Goal: Understand process/instructions: Learn about a topic

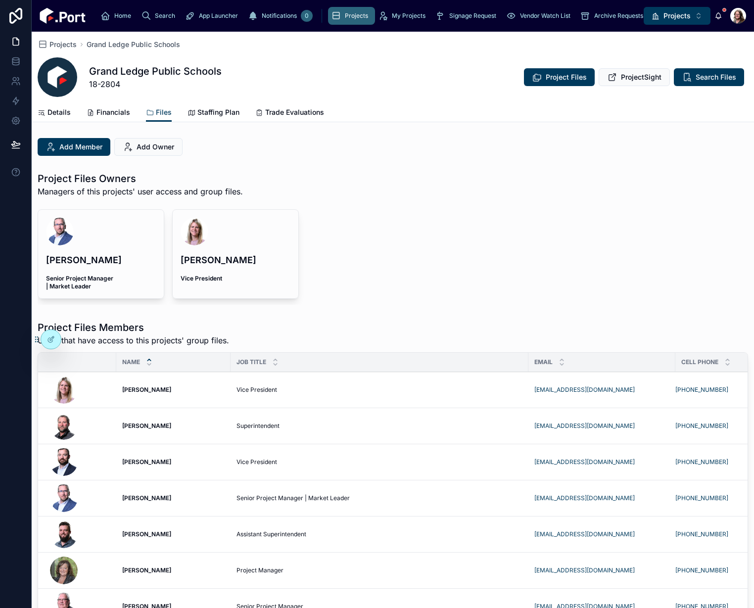
click at [64, 45] on span "Projects" at bounding box center [62, 45] width 27 height 10
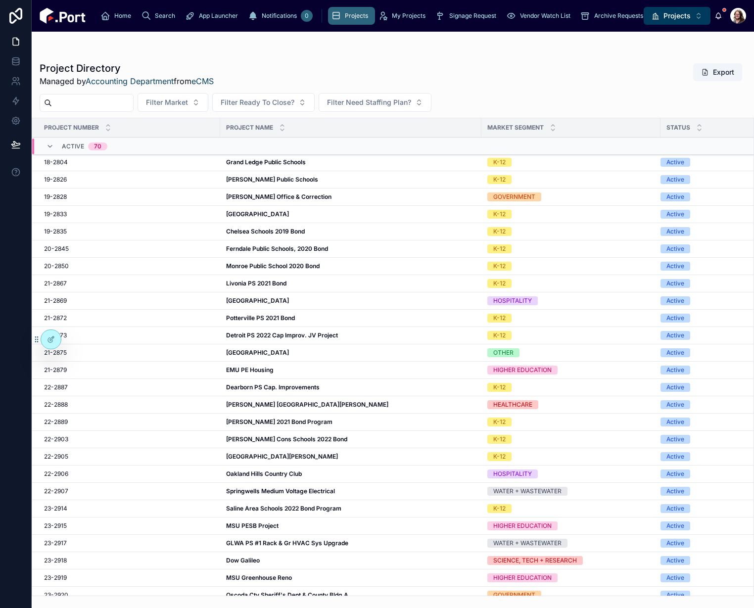
click at [594, 17] on span "Archive Requests" at bounding box center [618, 16] width 49 height 8
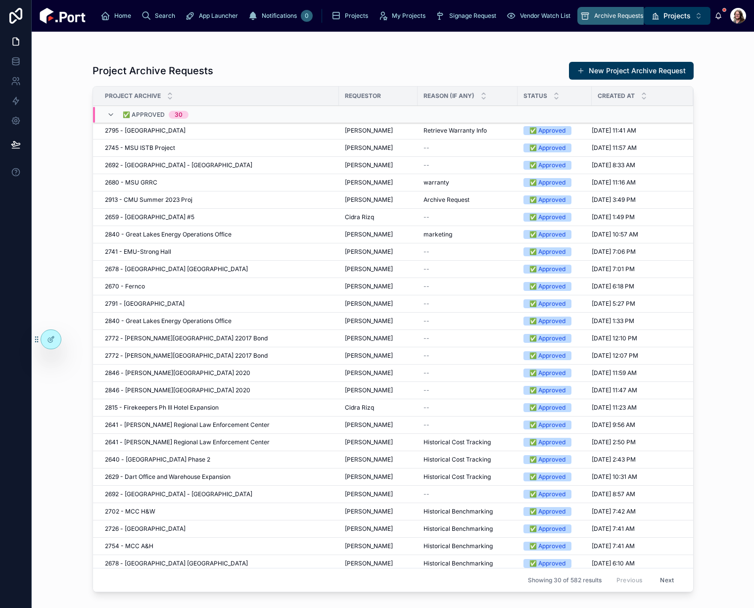
click at [55, 340] on div at bounding box center [51, 339] width 20 height 19
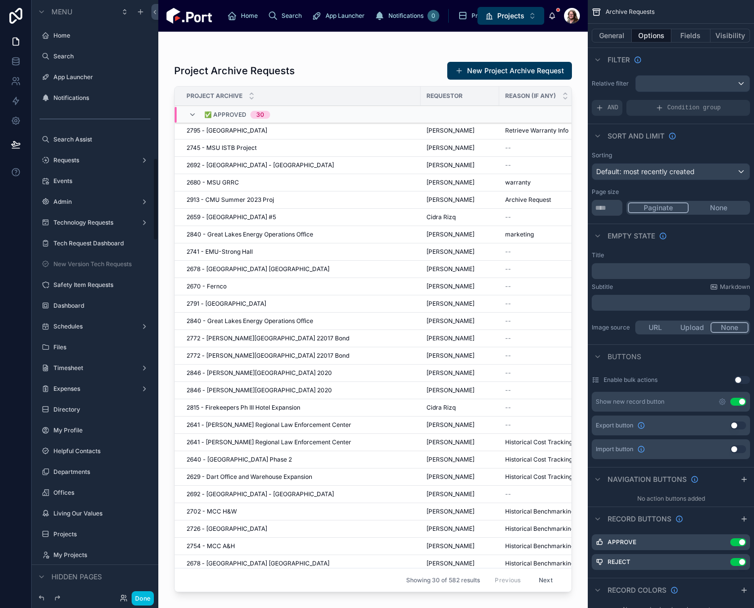
scroll to position [1140, 0]
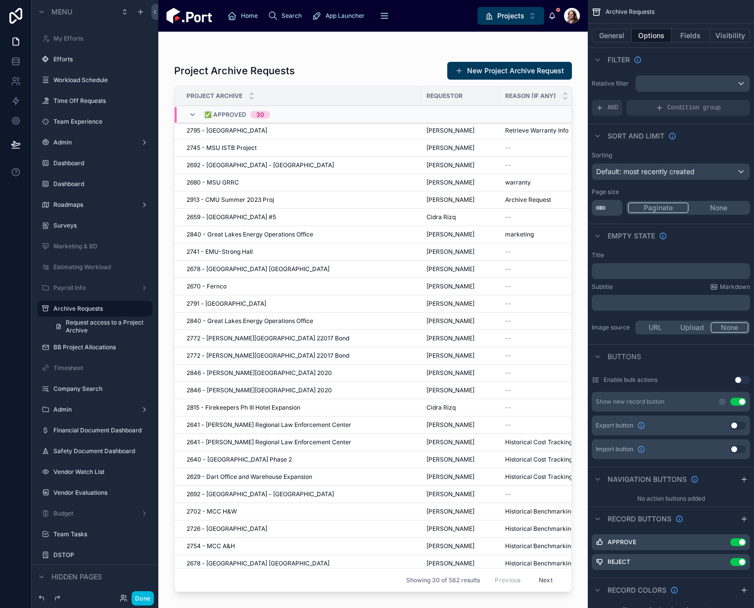
click at [370, 73] on div at bounding box center [372, 314] width 429 height 565
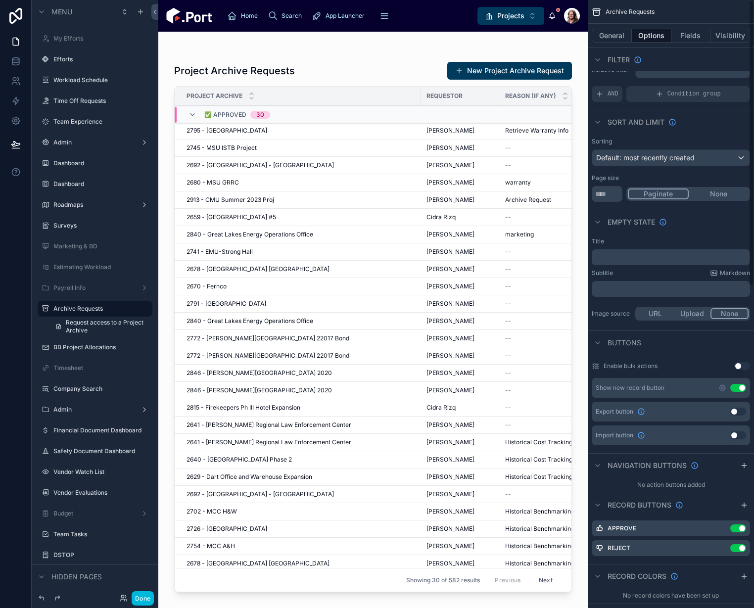
scroll to position [0, 0]
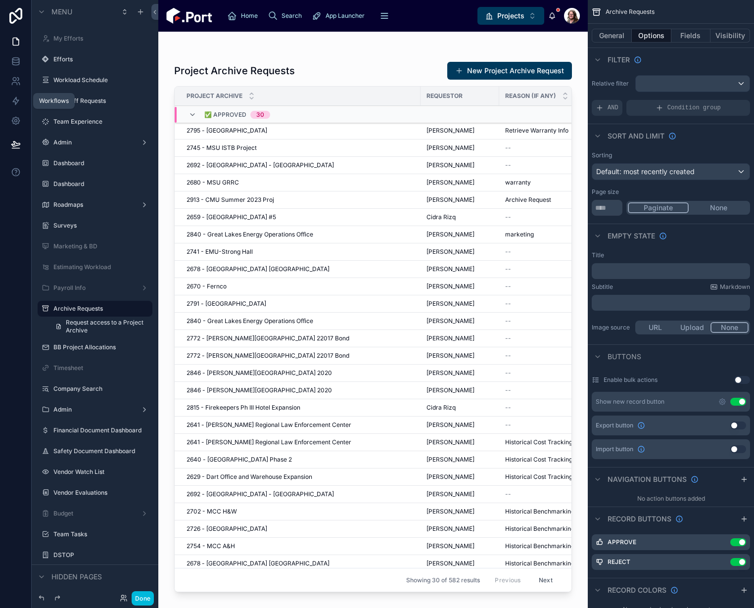
click at [12, 100] on icon at bounding box center [16, 101] width 10 height 10
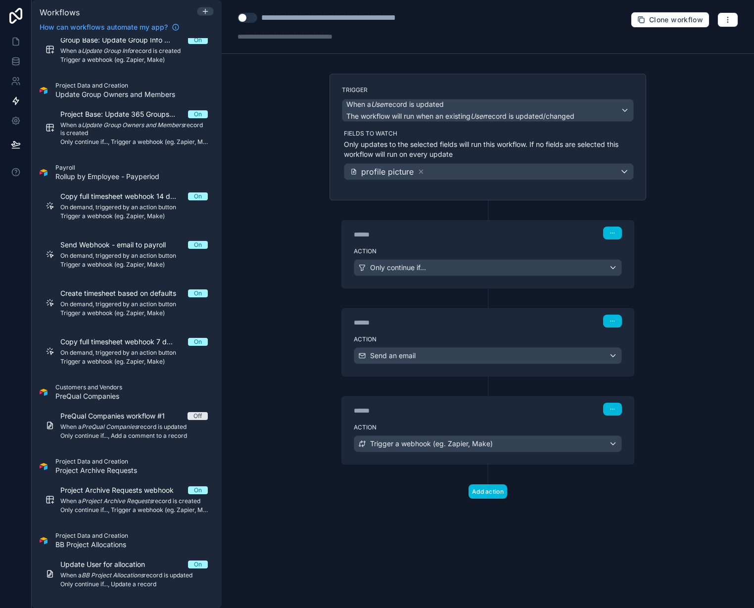
scroll to position [1385, 0]
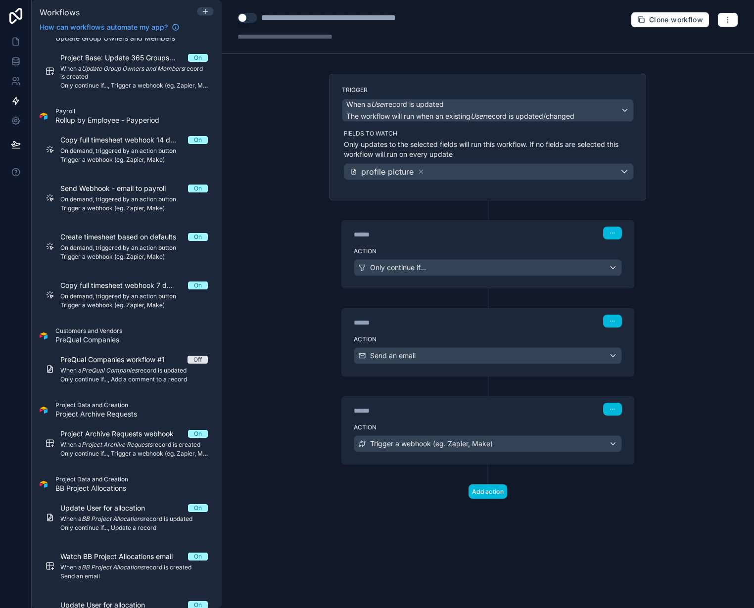
click at [83, 445] on span "When a Project Archive Requests record is created" at bounding box center [133, 445] width 147 height 8
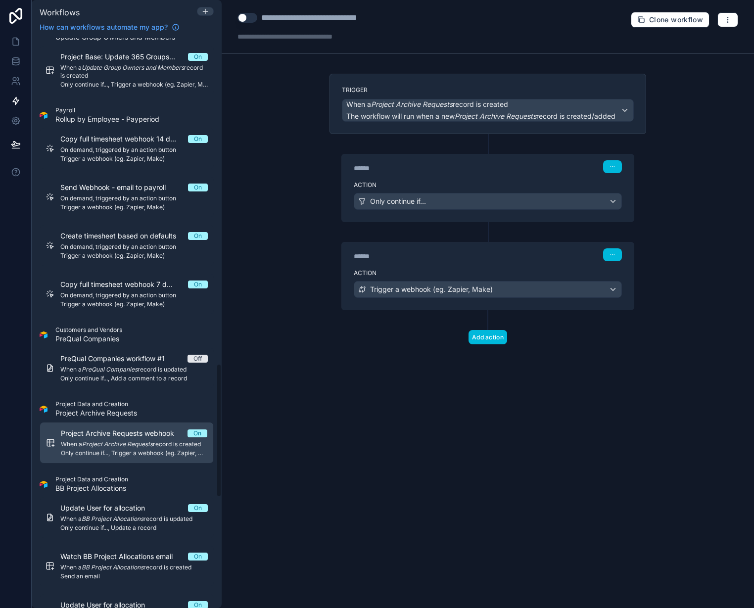
scroll to position [1384, 0]
click at [533, 267] on div "Action Trigger a webhook (eg. Zapier, Make)" at bounding box center [488, 287] width 292 height 45
